Goal: Navigation & Orientation: Find specific page/section

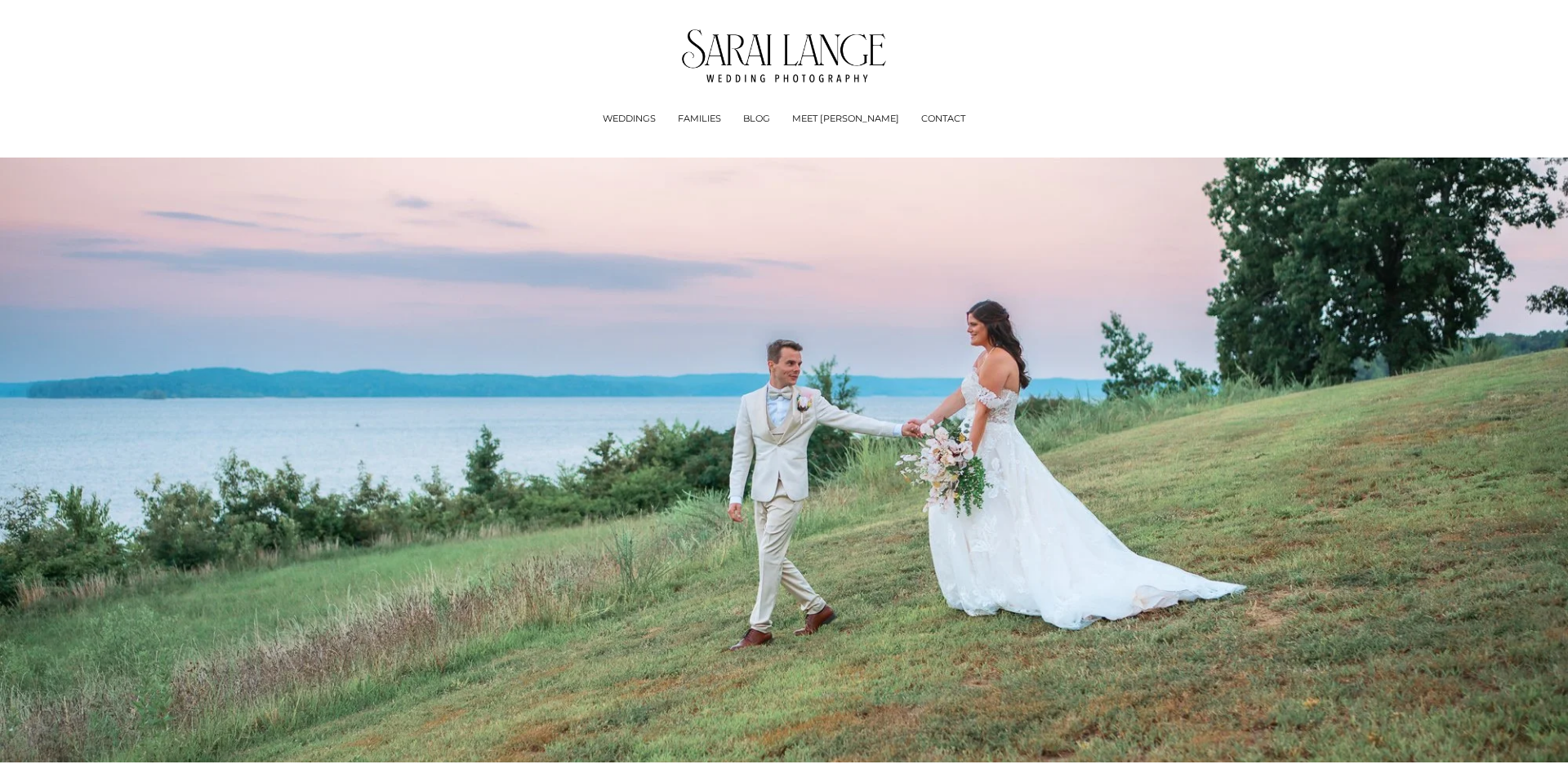
click at [863, 118] on link "MEET [PERSON_NAME]" at bounding box center [845, 119] width 107 height 16
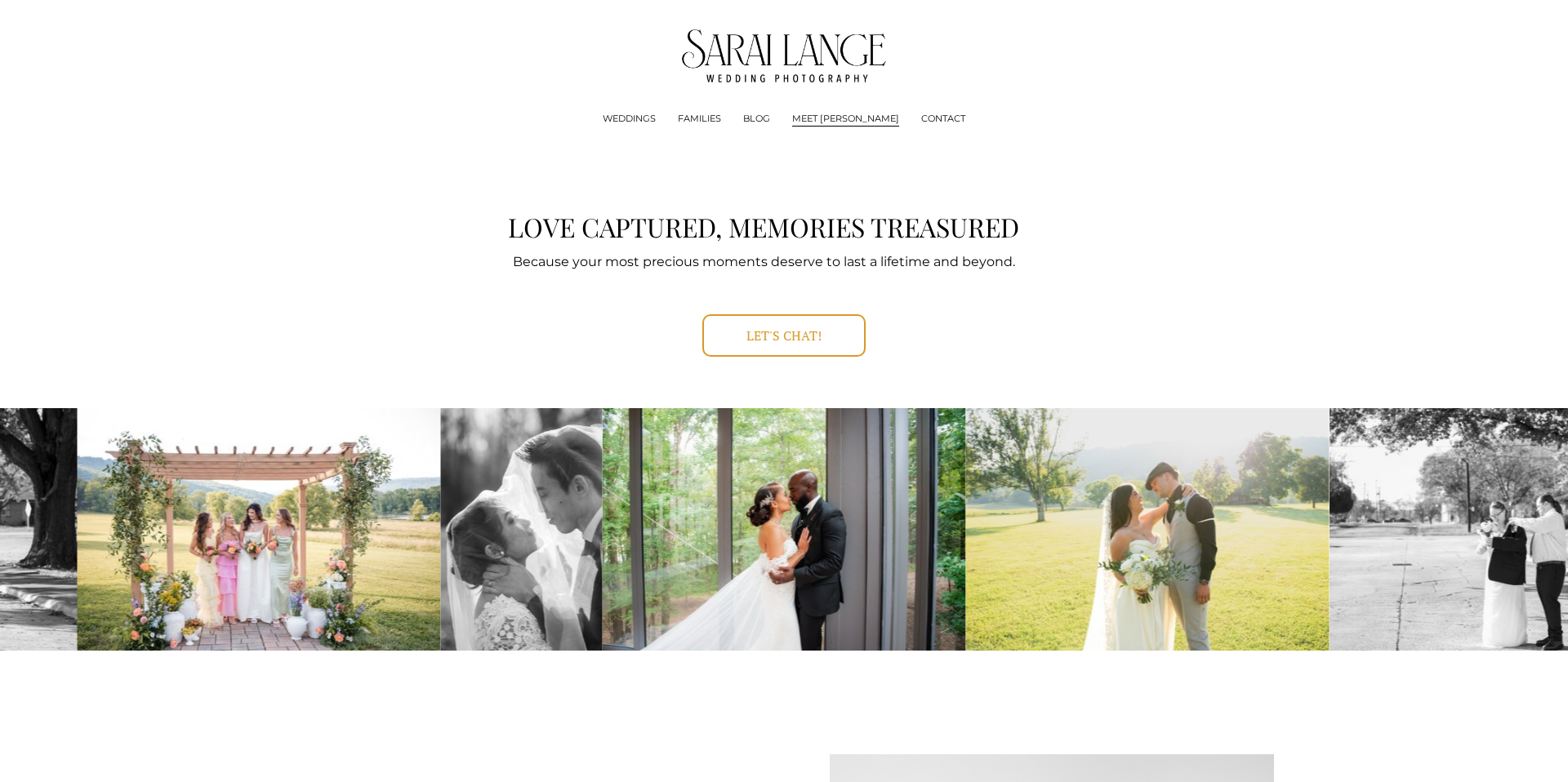
click at [721, 118] on link "FAMILIES" at bounding box center [699, 119] width 43 height 16
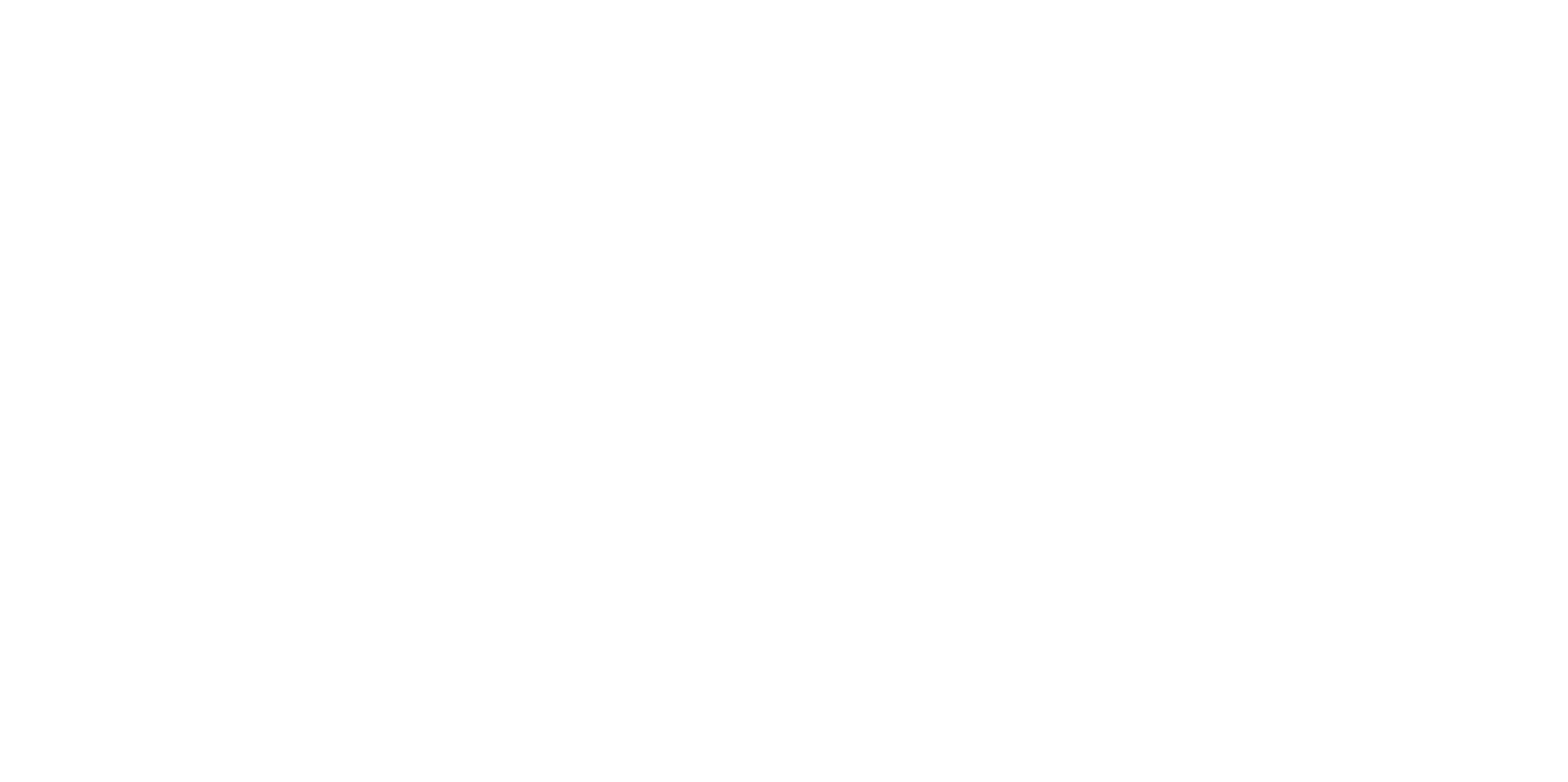
scroll to position [4190, 0]
